Goal: Task Accomplishment & Management: Manage account settings

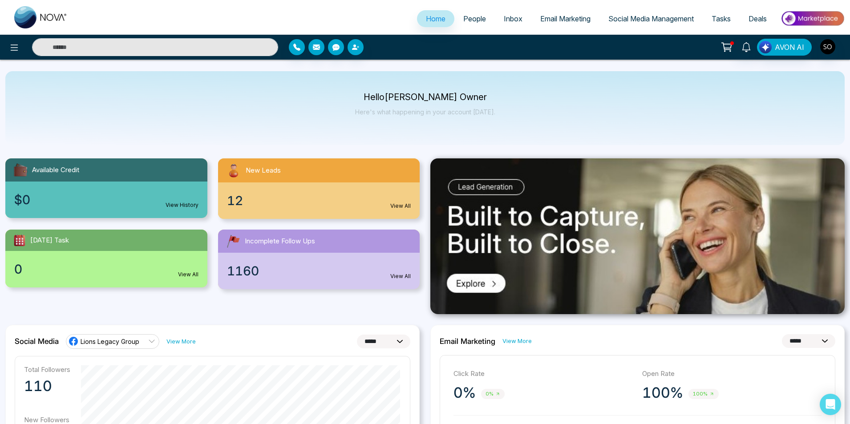
select select "*"
click at [466, 13] on link "People" at bounding box center [474, 18] width 41 height 17
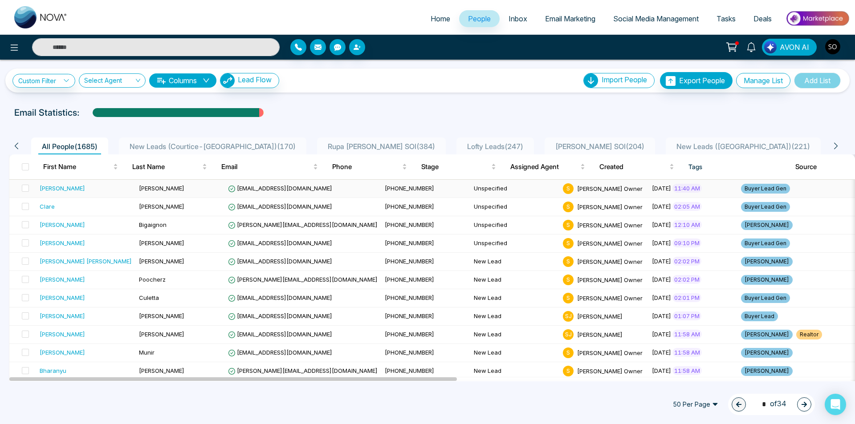
click at [69, 191] on div "[PERSON_NAME]" at bounding box center [86, 188] width 92 height 9
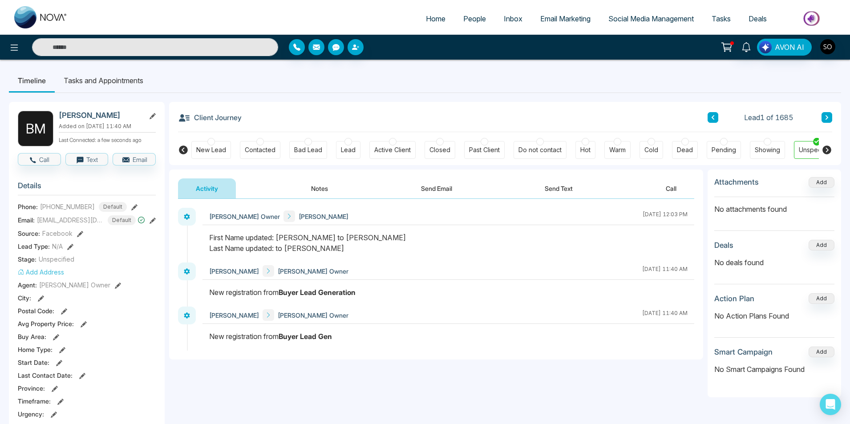
click at [831, 150] on icon at bounding box center [827, 150] width 11 height 11
click at [312, 185] on button "Notes" at bounding box center [319, 188] width 53 height 20
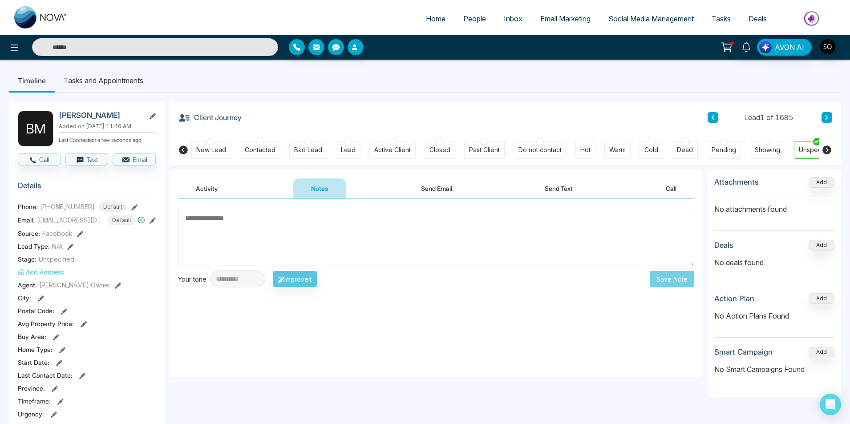
click at [351, 228] on textarea at bounding box center [436, 237] width 516 height 58
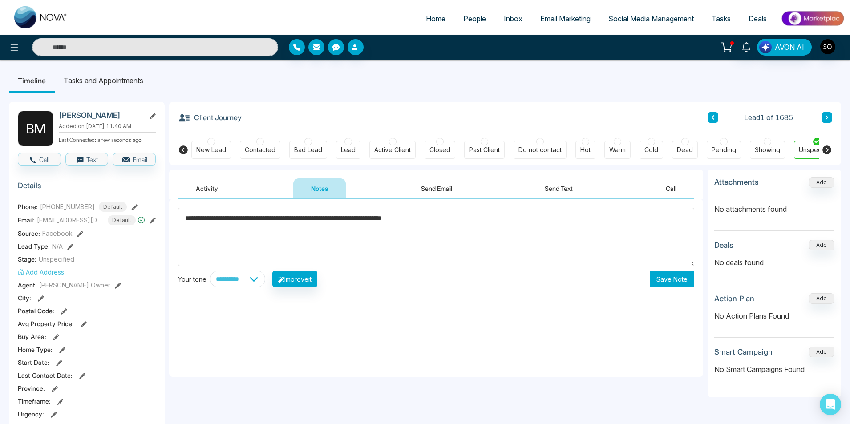
type textarea "**********"
click at [679, 278] on button "Save Note" at bounding box center [672, 279] width 45 height 16
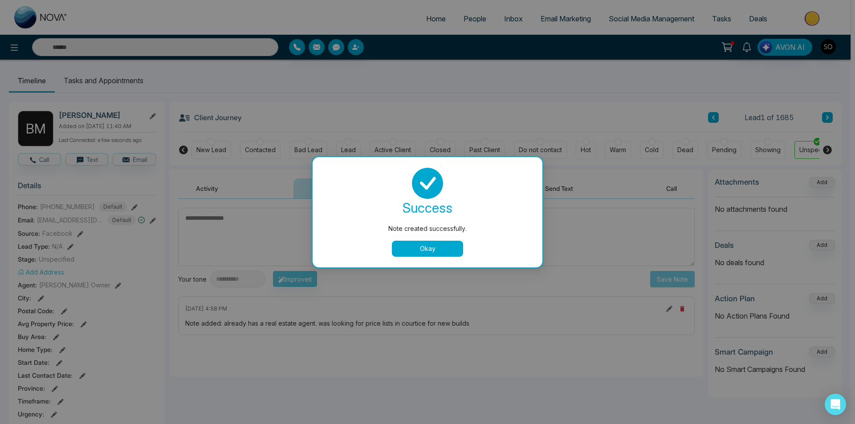
click at [446, 251] on button "Okay" at bounding box center [427, 249] width 71 height 16
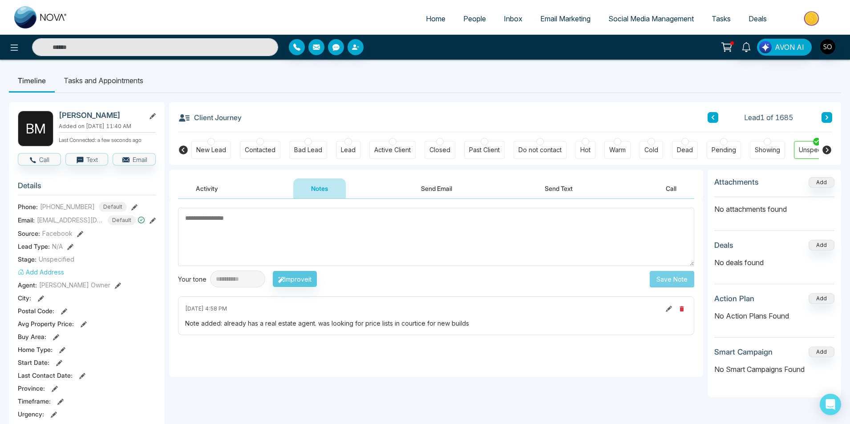
click at [823, 114] on button at bounding box center [827, 117] width 11 height 11
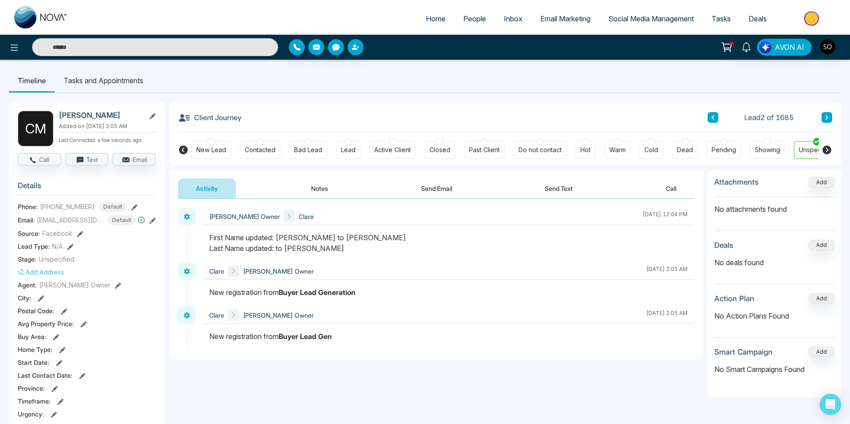
click at [340, 186] on button "Notes" at bounding box center [319, 188] width 53 height 20
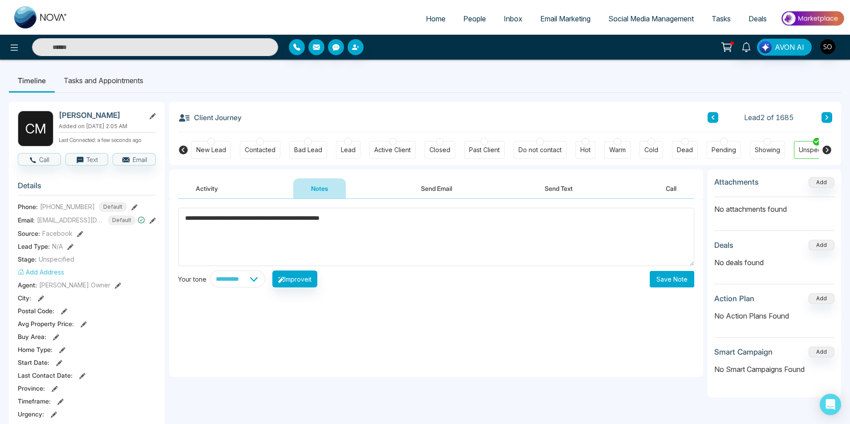
type textarea "**********"
click at [683, 280] on button "Save Note" at bounding box center [672, 279] width 45 height 16
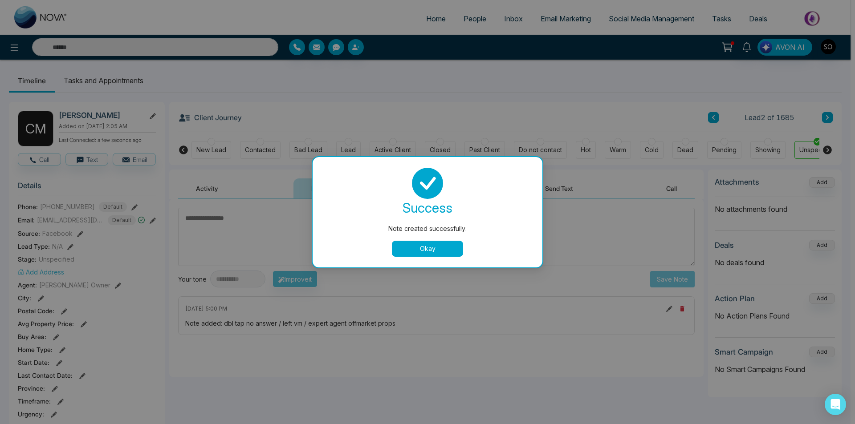
click at [428, 249] on button "Okay" at bounding box center [427, 249] width 71 height 16
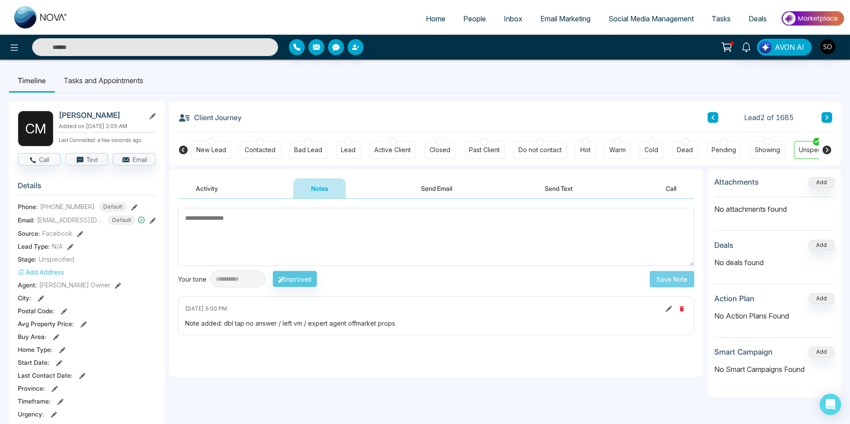
click at [825, 120] on icon at bounding box center [827, 117] width 4 height 5
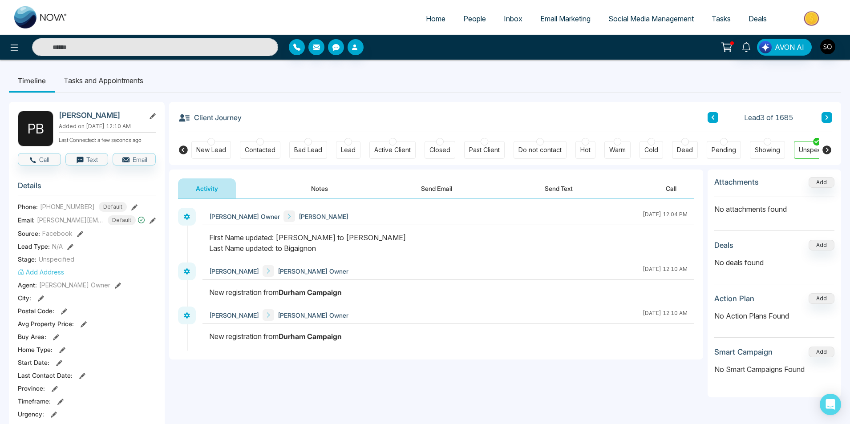
click at [304, 192] on button "Notes" at bounding box center [319, 188] width 53 height 20
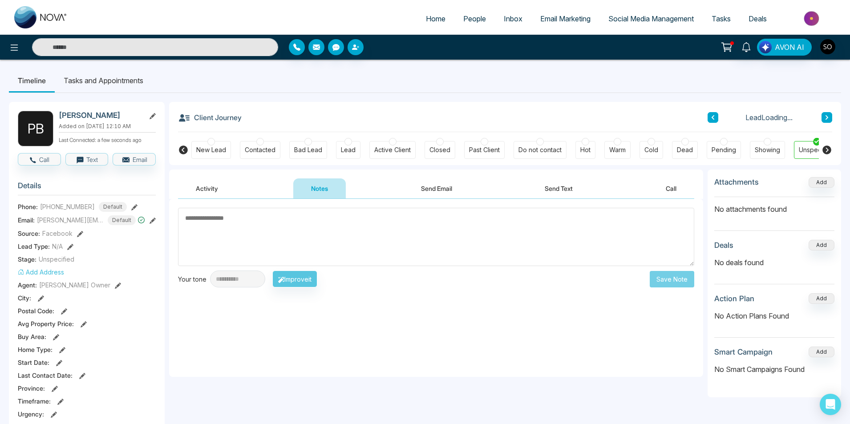
click at [260, 226] on textarea at bounding box center [436, 237] width 516 height 58
click at [829, 112] on button at bounding box center [827, 117] width 11 height 11
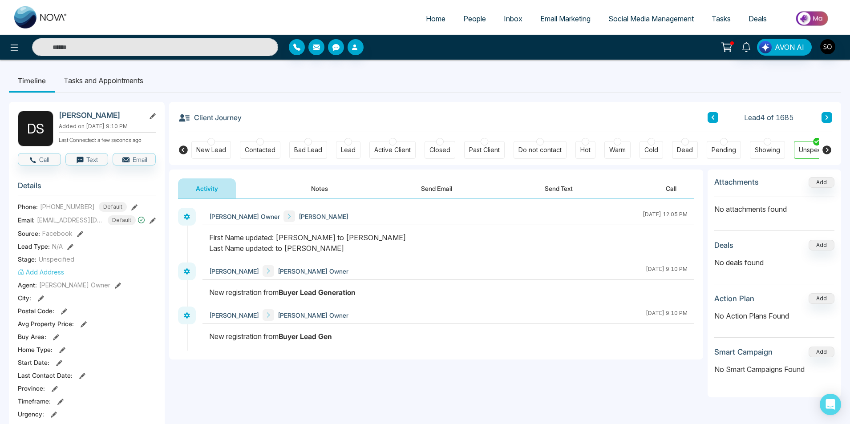
click at [461, 108] on div "Client Journey Lead 4 of 1685" at bounding box center [505, 117] width 654 height 30
click at [313, 186] on button "Notes" at bounding box center [319, 188] width 53 height 20
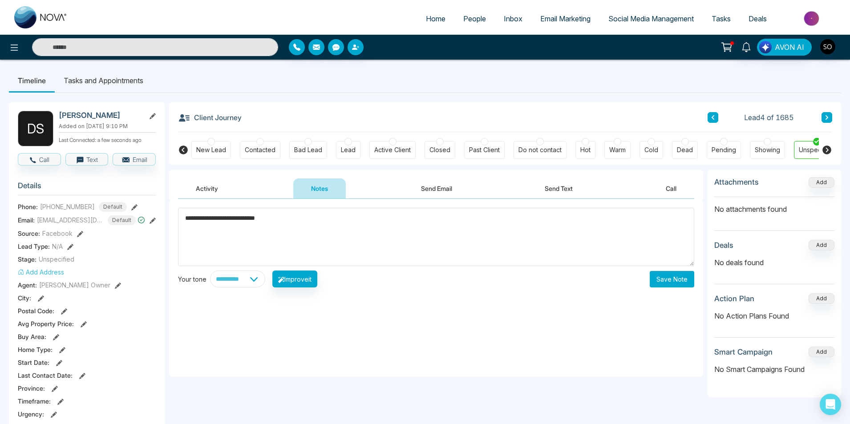
type textarea "**********"
click at [680, 283] on button "Save Note" at bounding box center [672, 279] width 45 height 16
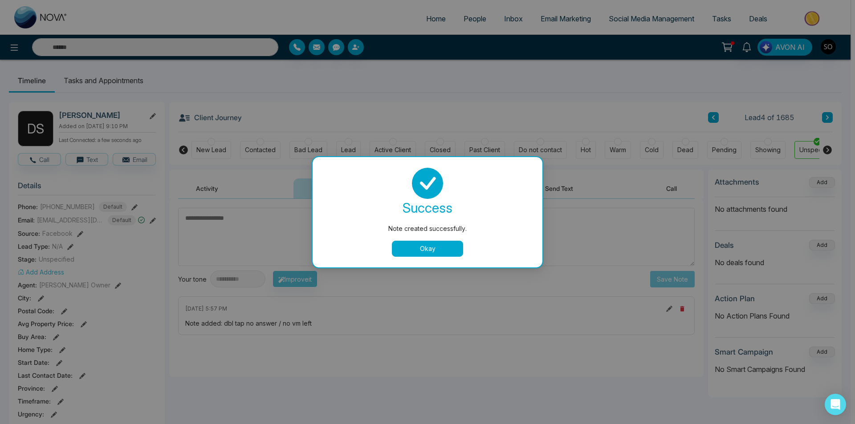
click at [414, 241] on button "Okay" at bounding box center [427, 249] width 71 height 16
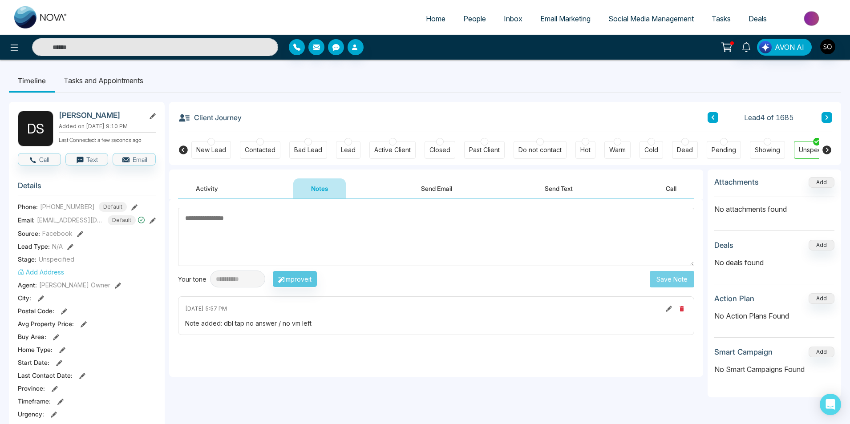
click at [826, 118] on icon at bounding box center [827, 117] width 3 height 4
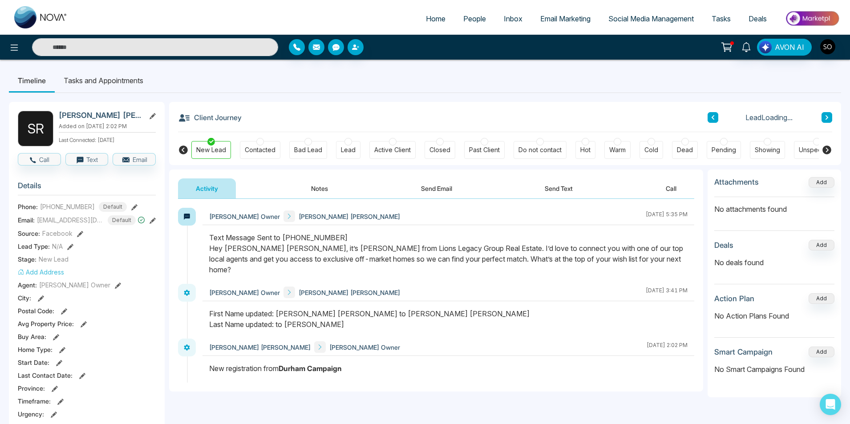
click at [308, 187] on button "Notes" at bounding box center [319, 188] width 53 height 20
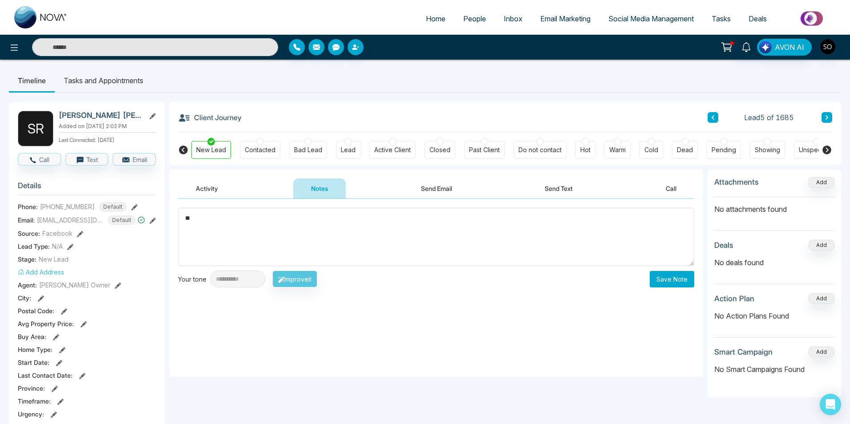
type textarea "*"
